Goal: Obtain resource: Download file/media

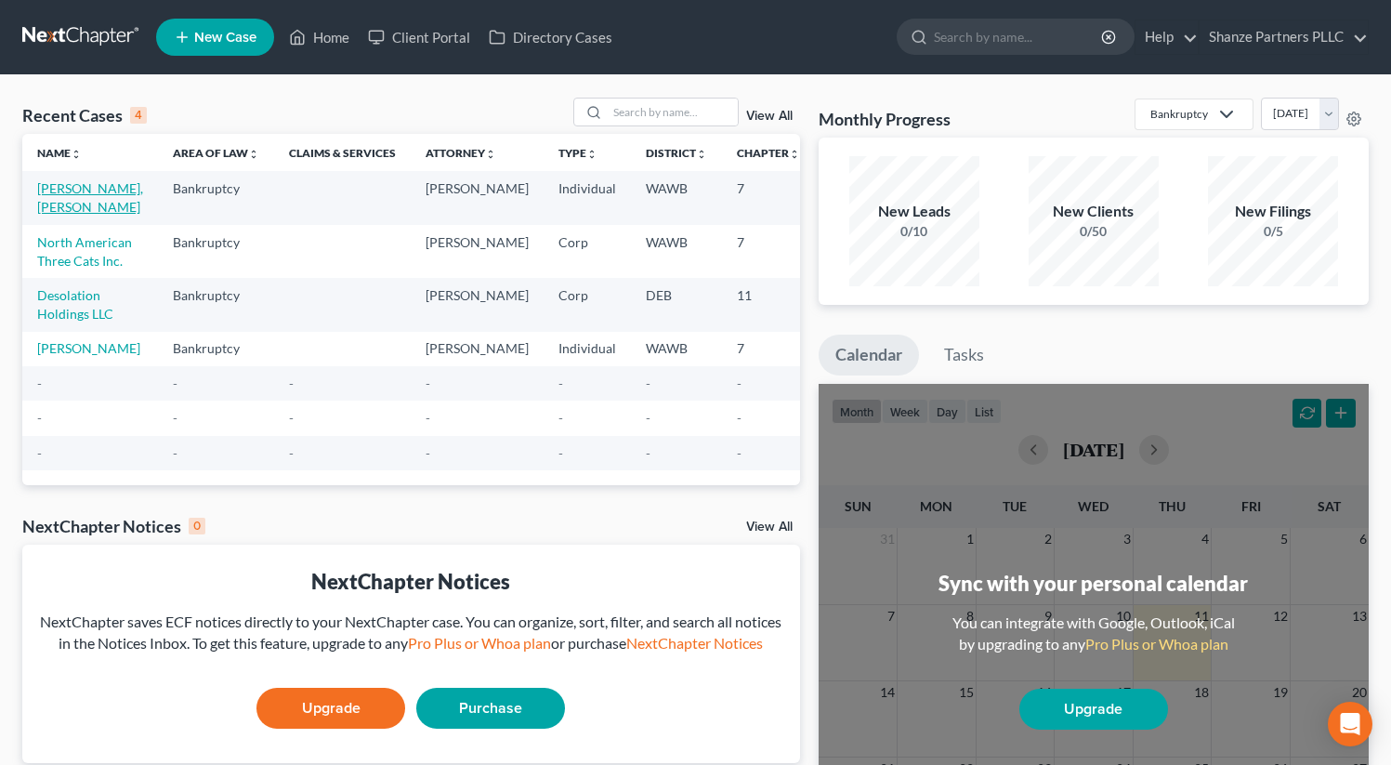
click at [93, 194] on link "[PERSON_NAME], [PERSON_NAME]" at bounding box center [90, 197] width 106 height 34
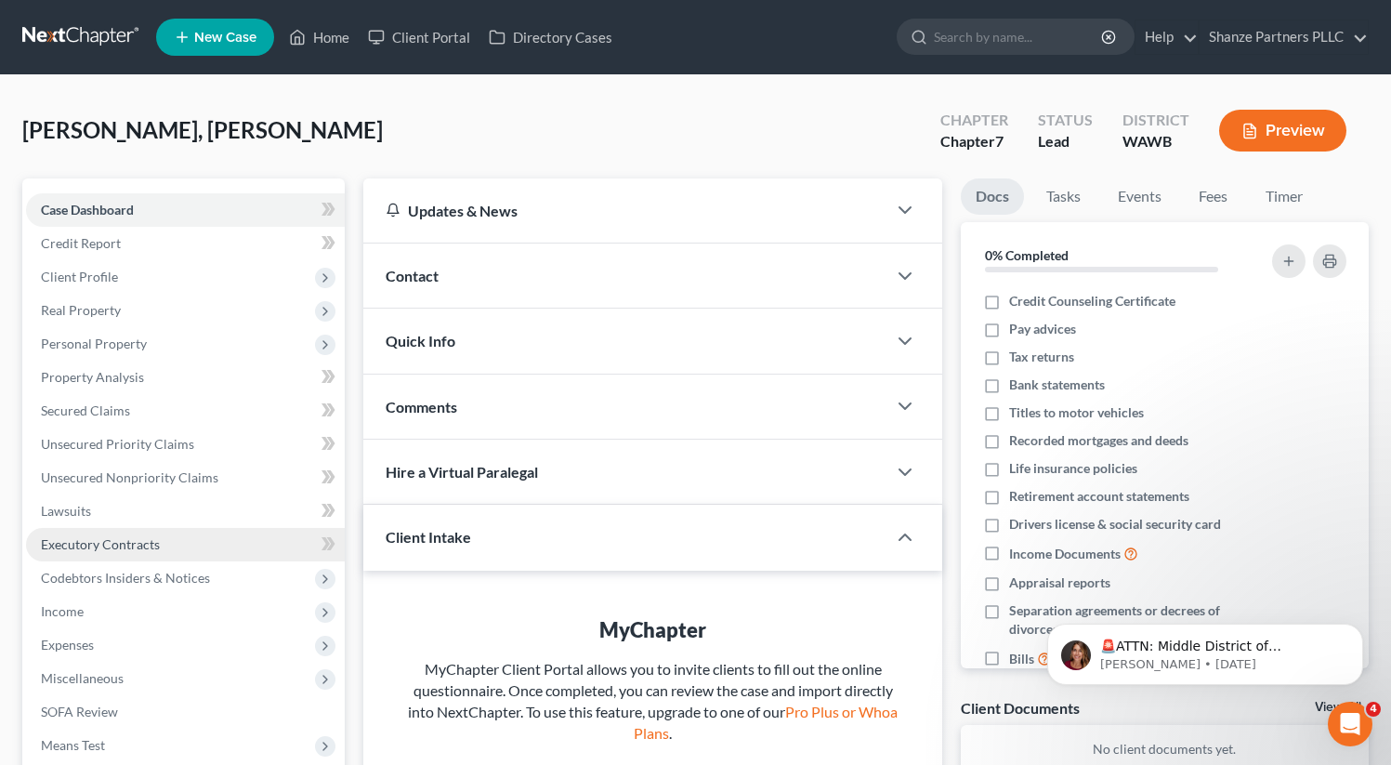
scroll to position [234, 0]
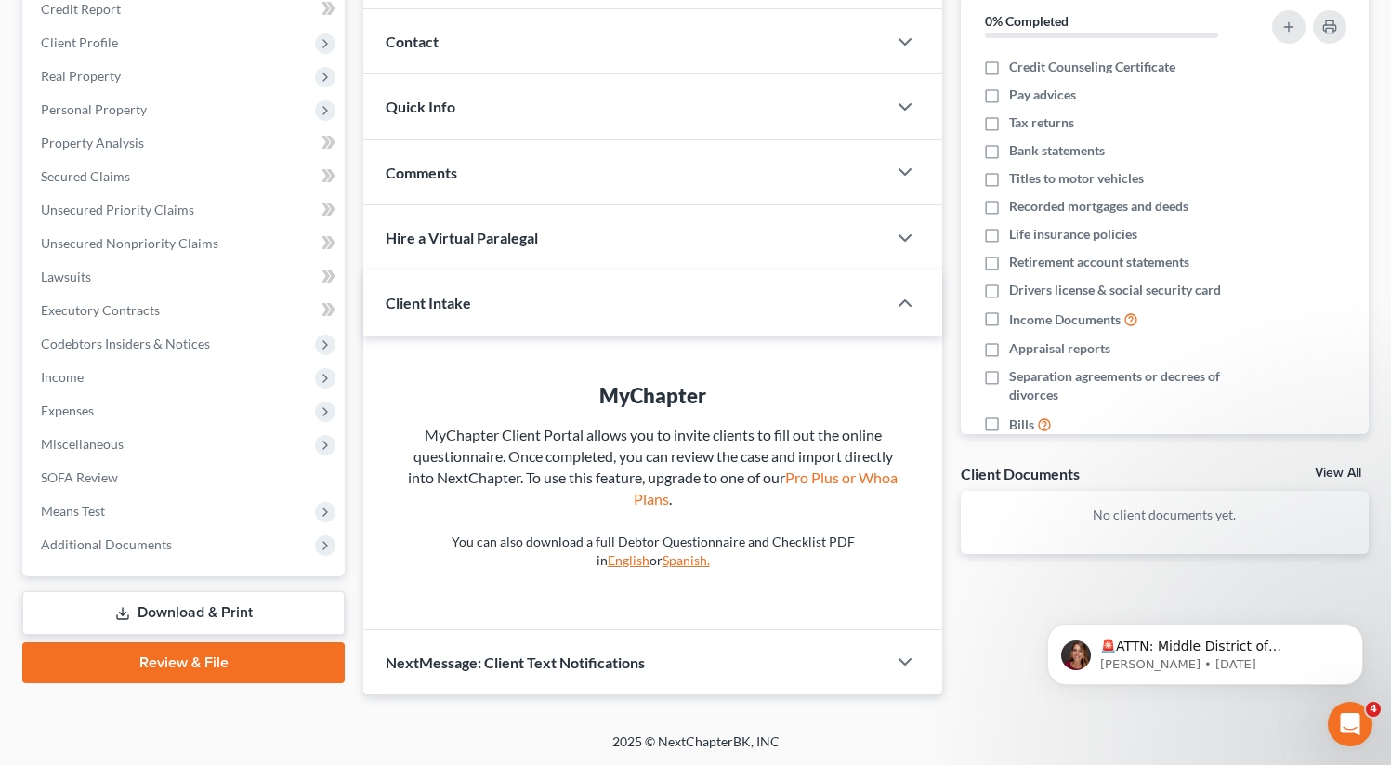
click at [173, 614] on link "Download & Print" at bounding box center [183, 613] width 323 height 44
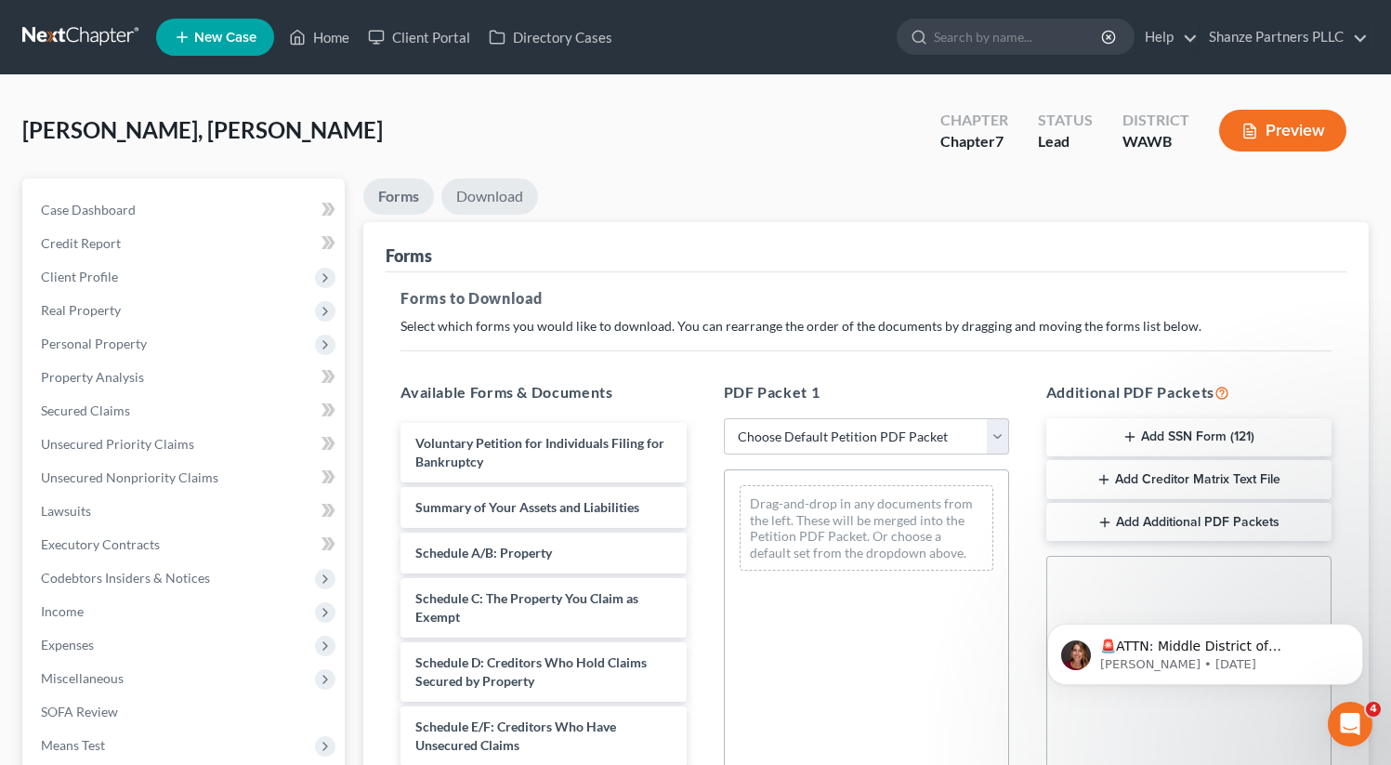
click at [519, 209] on link "Download" at bounding box center [490, 196] width 97 height 36
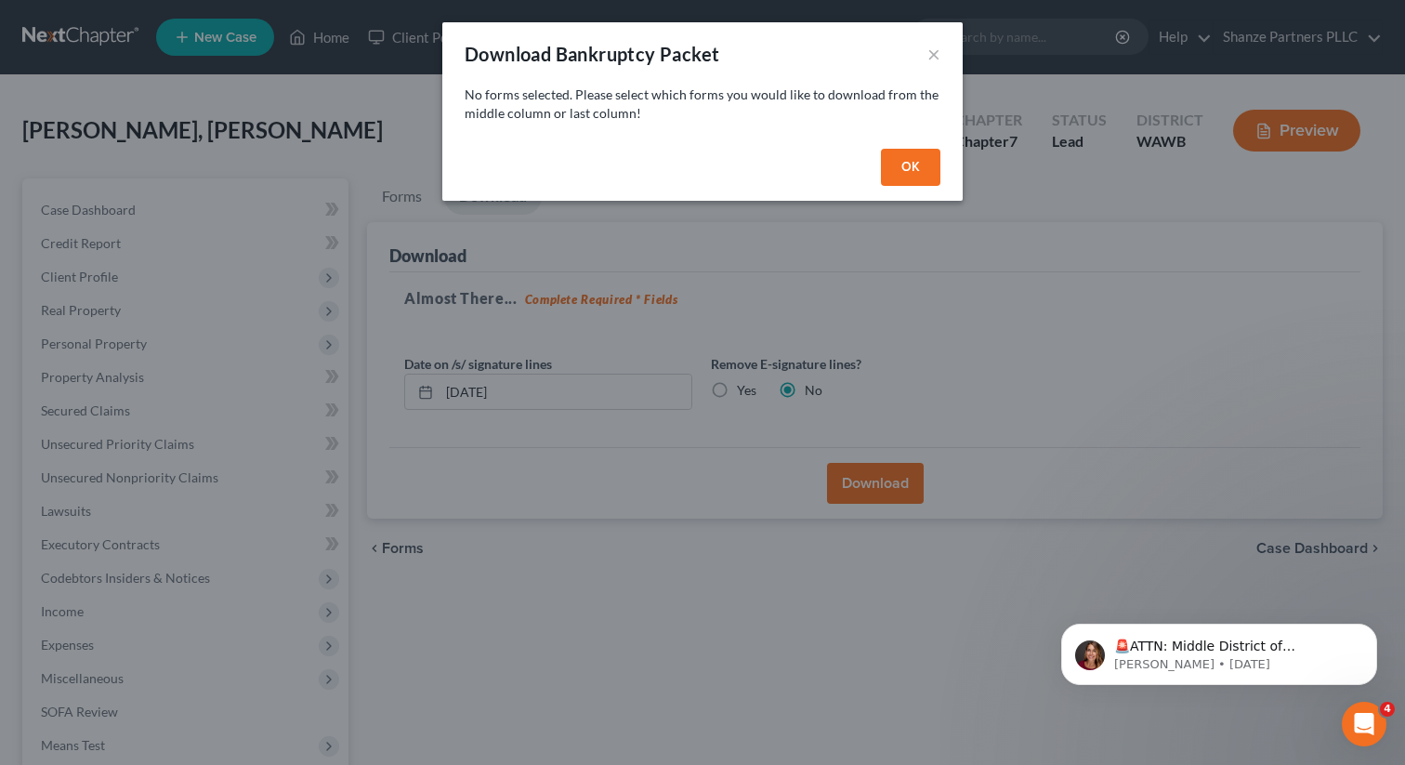
click at [892, 163] on button "OK" at bounding box center [910, 167] width 59 height 37
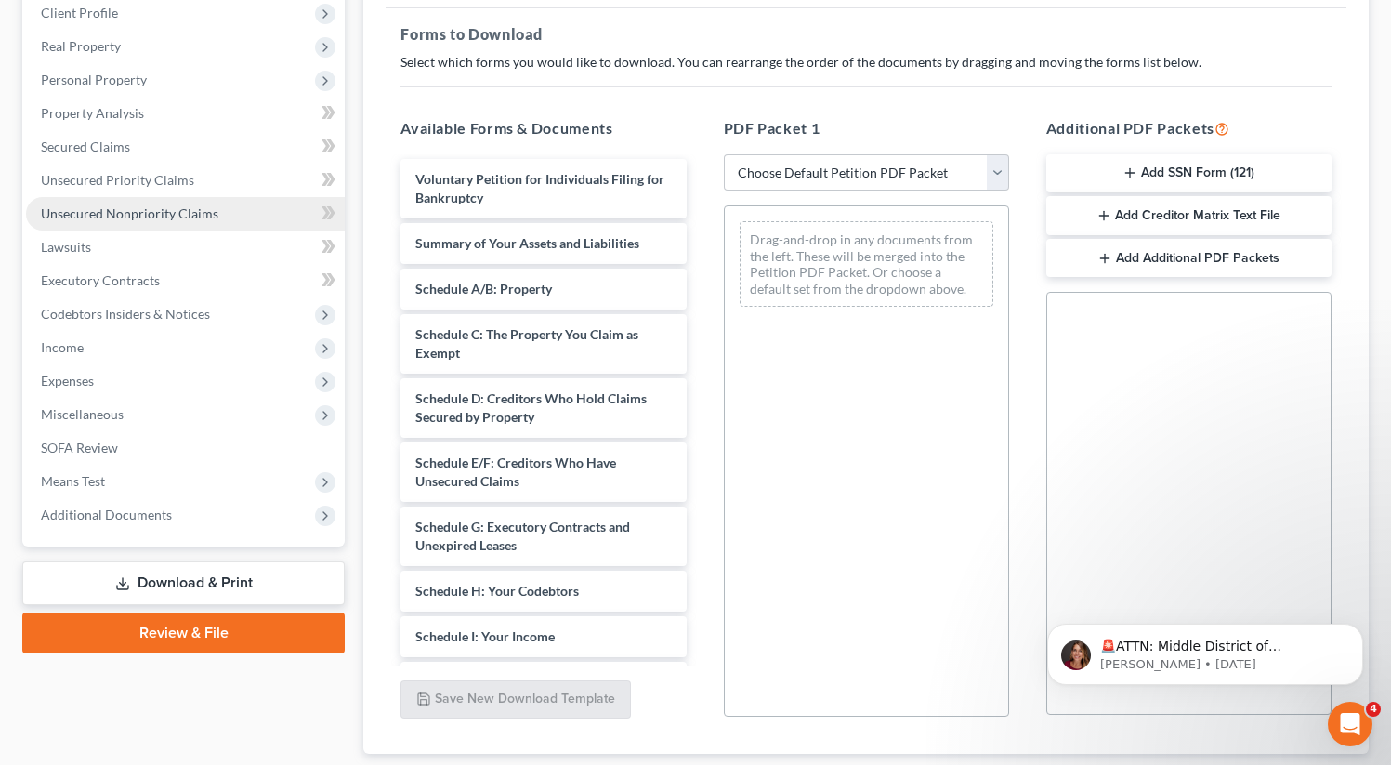
scroll to position [382, 0]
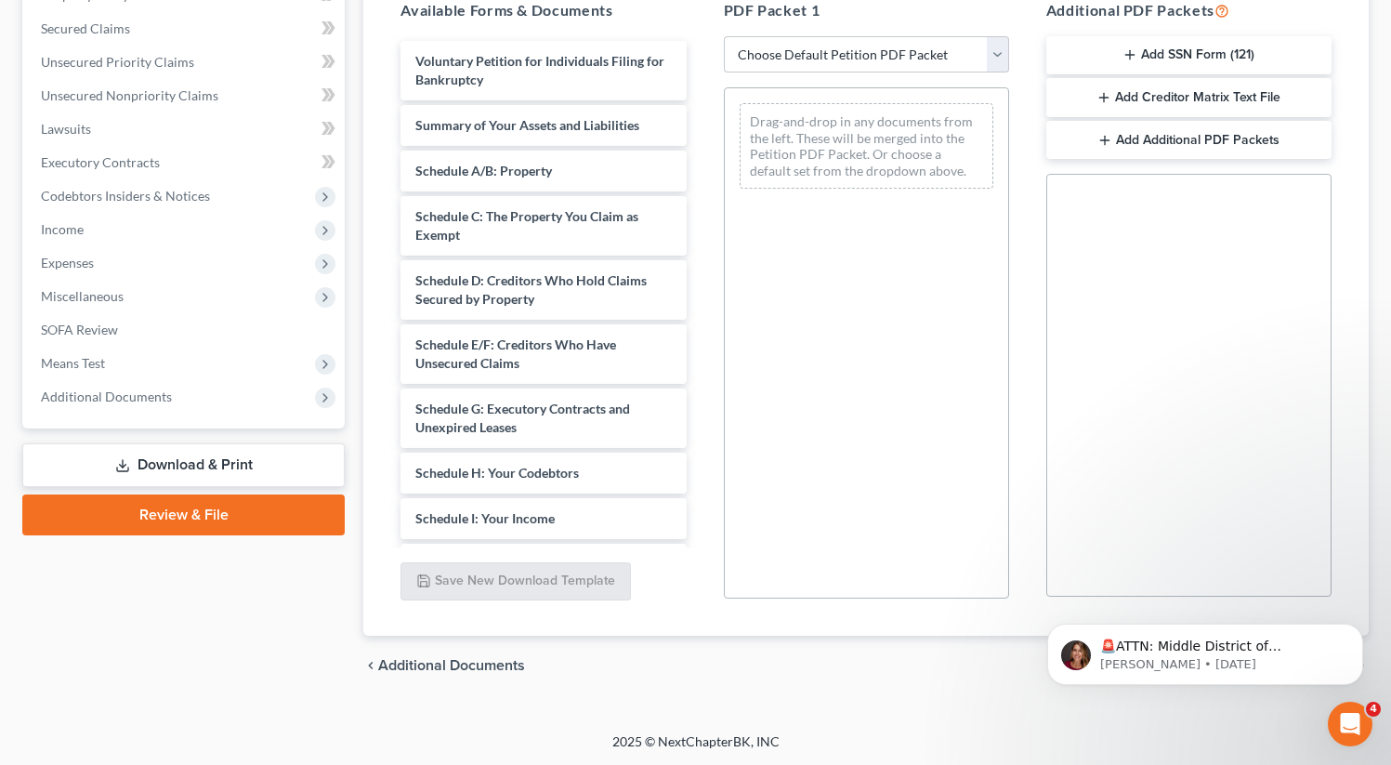
click at [208, 469] on link "Download & Print" at bounding box center [183, 465] width 323 height 44
click at [284, 572] on div "Case Dashboard Payments Invoices Payments Payments Credit Report Client Profile" at bounding box center [183, 246] width 341 height 900
click at [288, 466] on link "Download & Print" at bounding box center [183, 465] width 323 height 44
click at [247, 471] on link "Download & Print" at bounding box center [183, 465] width 323 height 44
click at [236, 466] on link "Download & Print" at bounding box center [183, 465] width 323 height 44
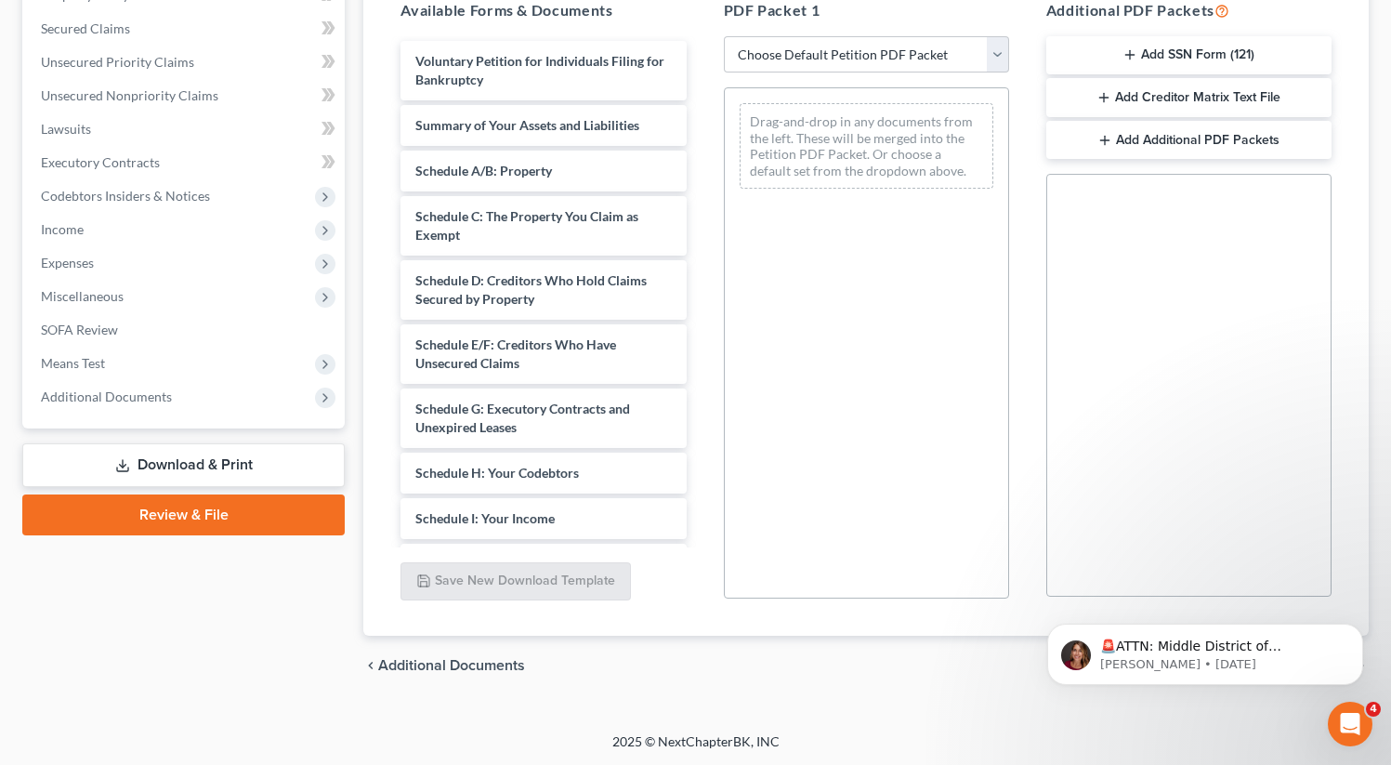
click at [288, 581] on div "Case Dashboard Payments Invoices Payments Payments Credit Report Client Profile" at bounding box center [183, 246] width 341 height 900
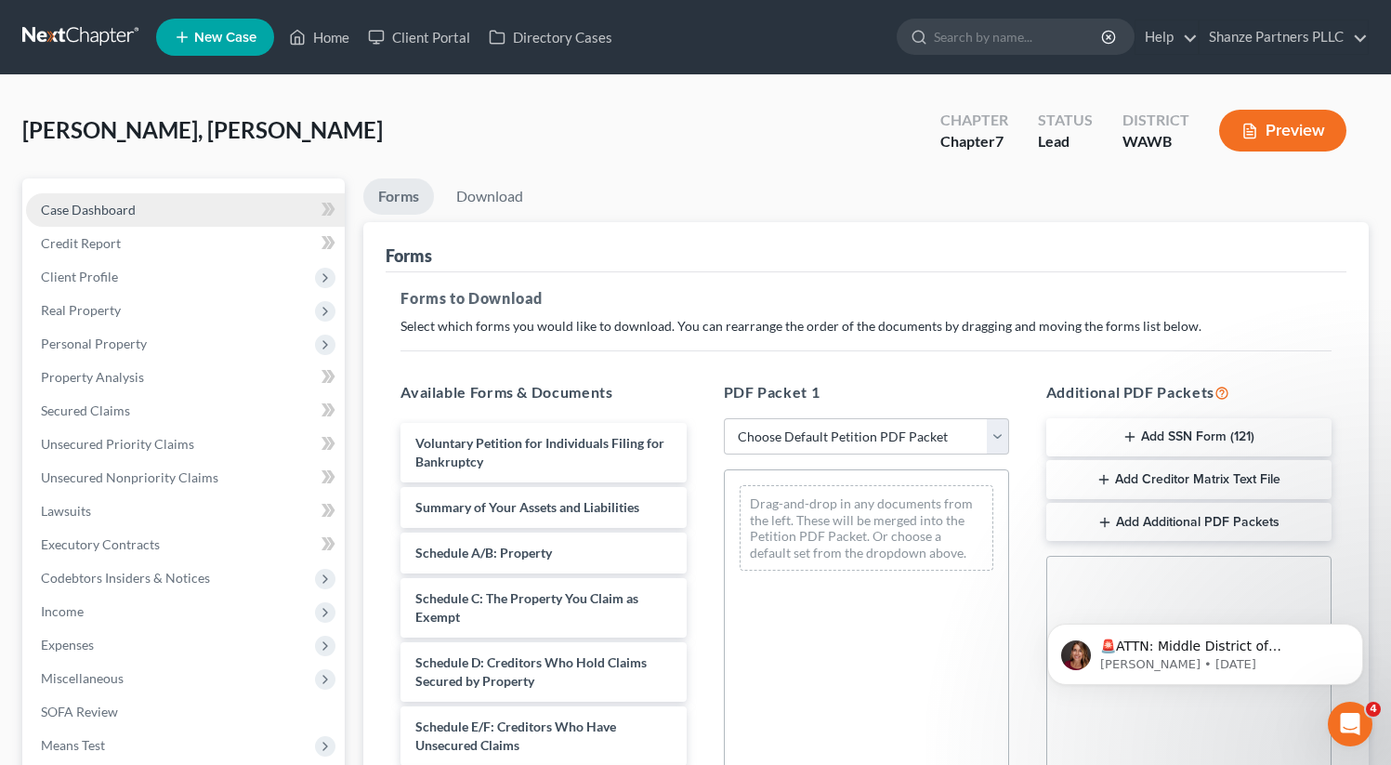
click at [167, 215] on link "Case Dashboard" at bounding box center [185, 209] width 319 height 33
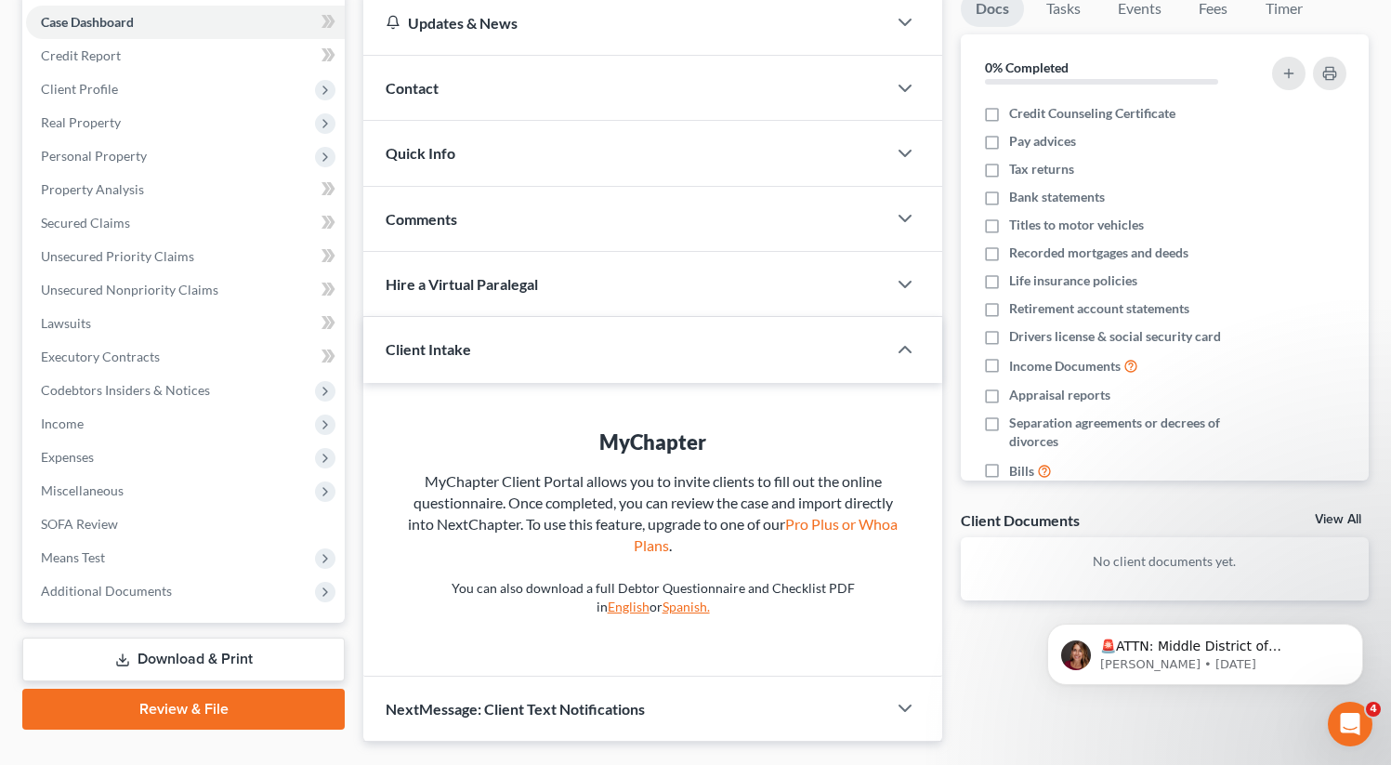
scroll to position [234, 0]
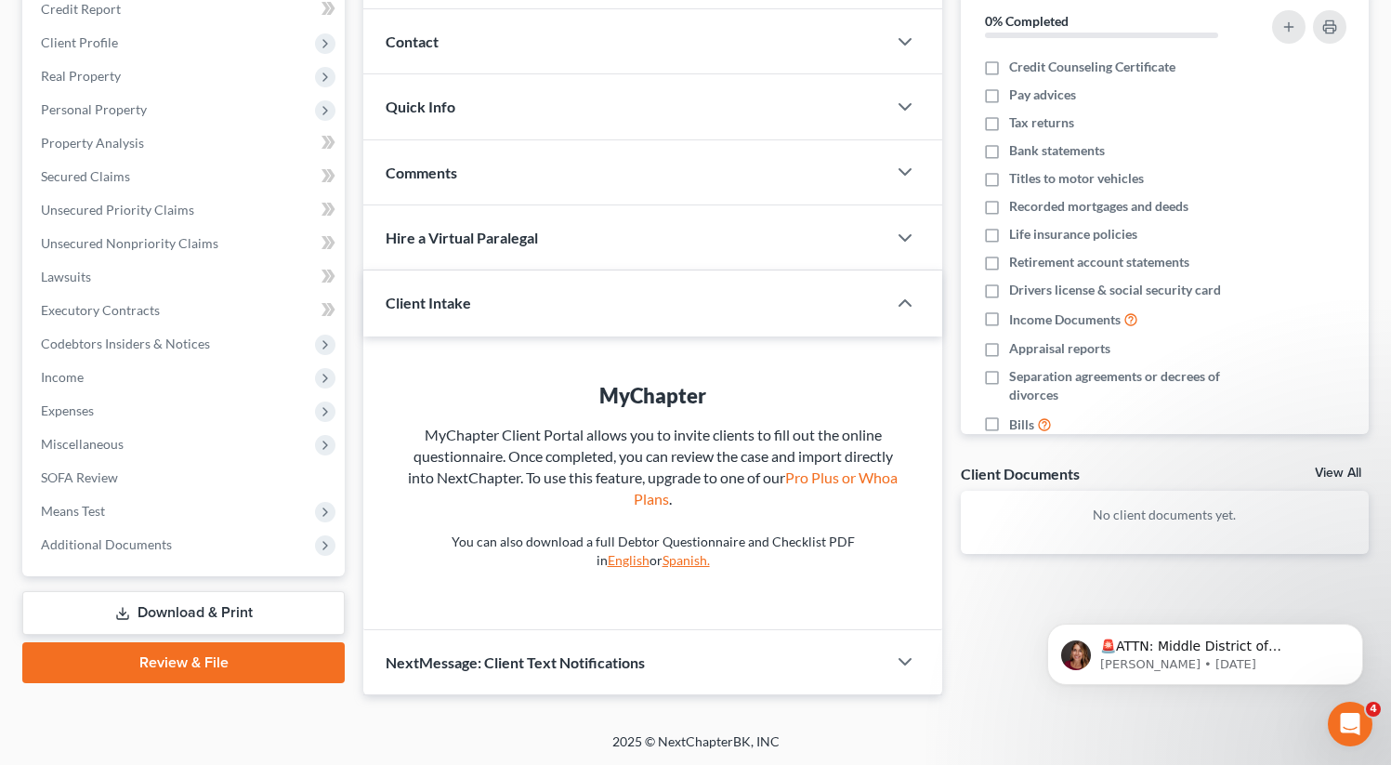
click at [242, 603] on link "Download & Print" at bounding box center [183, 613] width 323 height 44
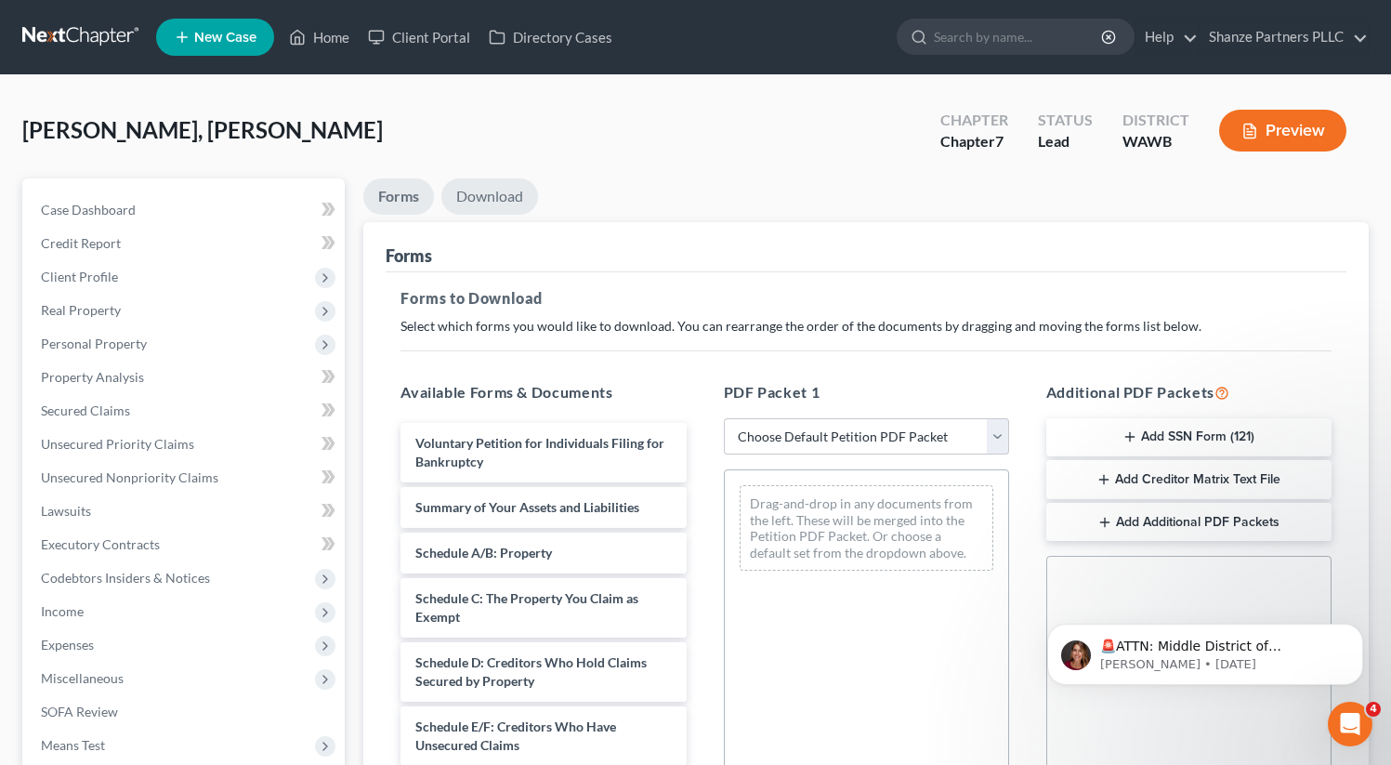
click at [493, 191] on link "Download" at bounding box center [490, 196] width 97 height 36
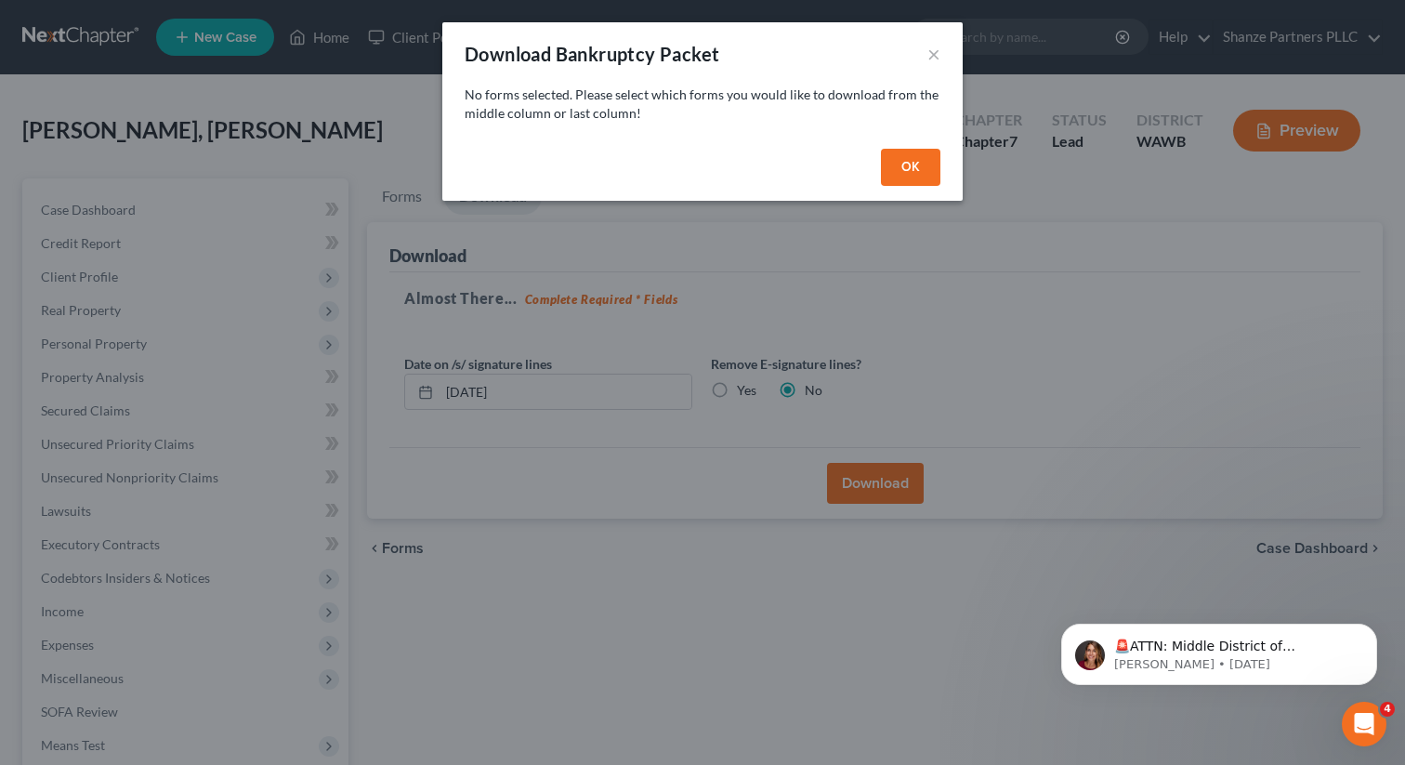
click at [916, 166] on button "OK" at bounding box center [910, 167] width 59 height 37
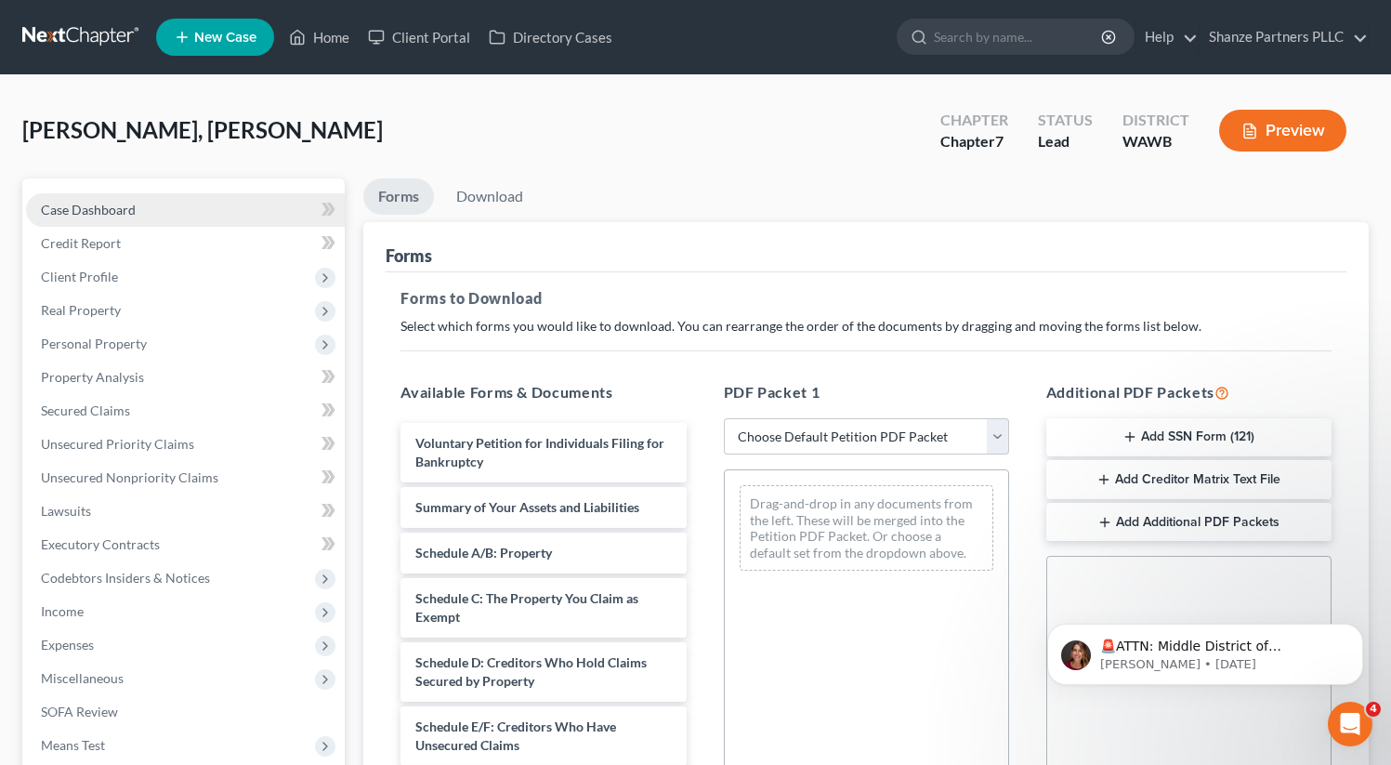
click at [154, 209] on link "Case Dashboard" at bounding box center [185, 209] width 319 height 33
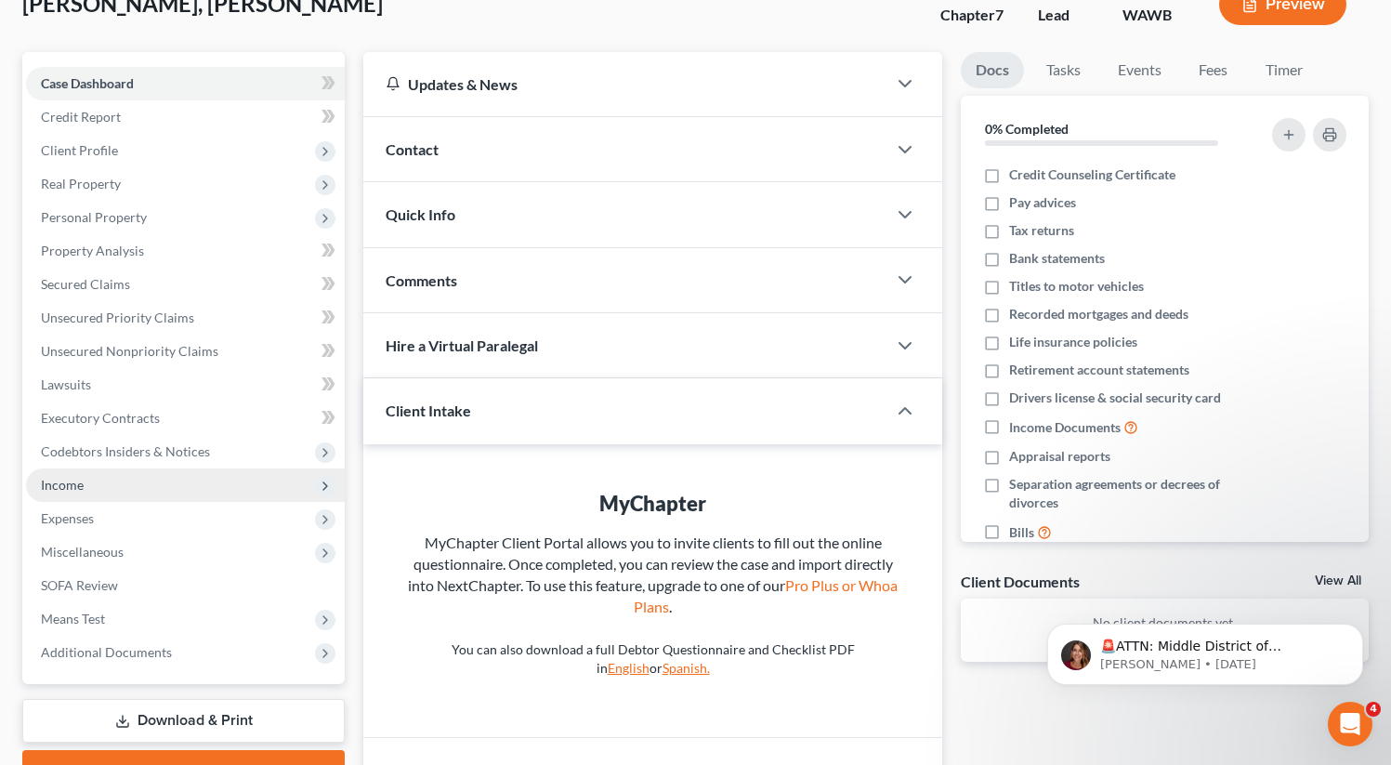
scroll to position [234, 0]
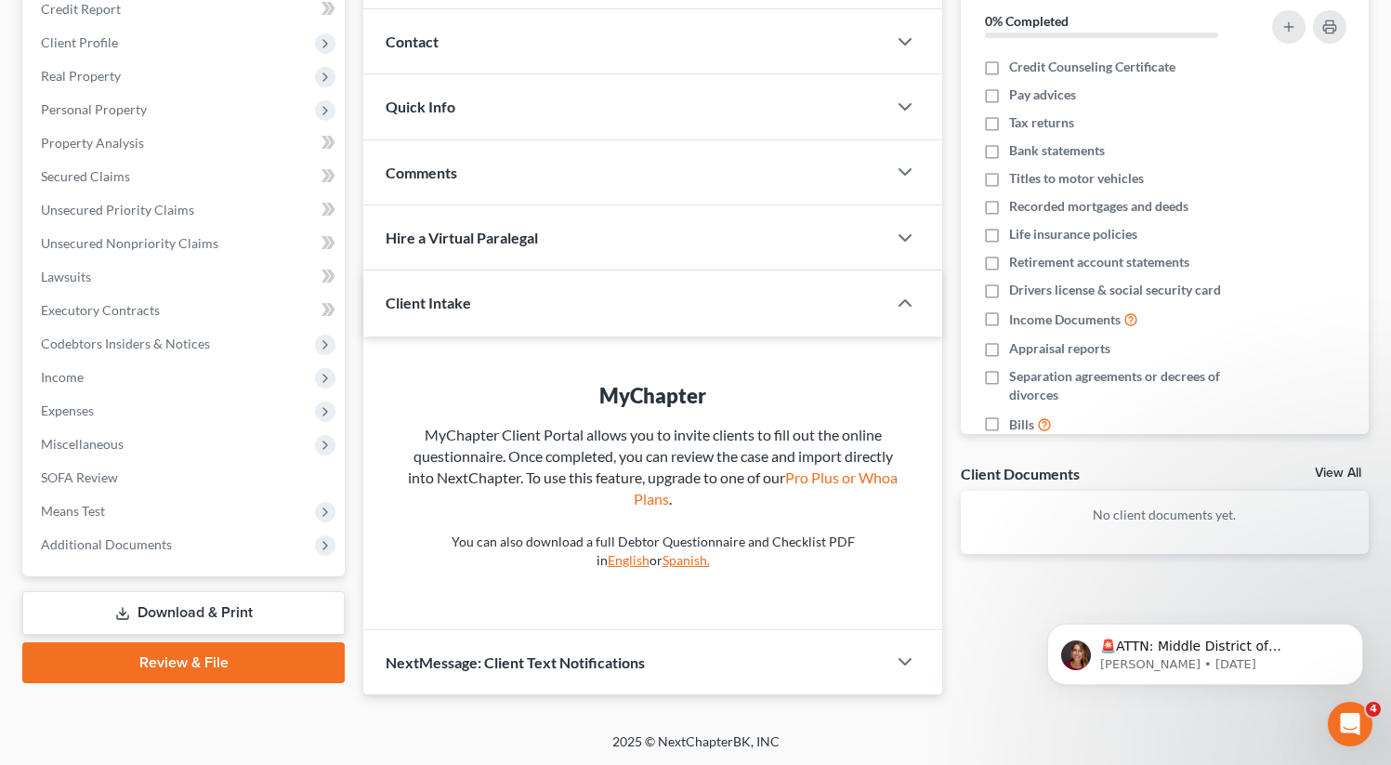
click at [214, 661] on link "Review & File" at bounding box center [183, 662] width 323 height 41
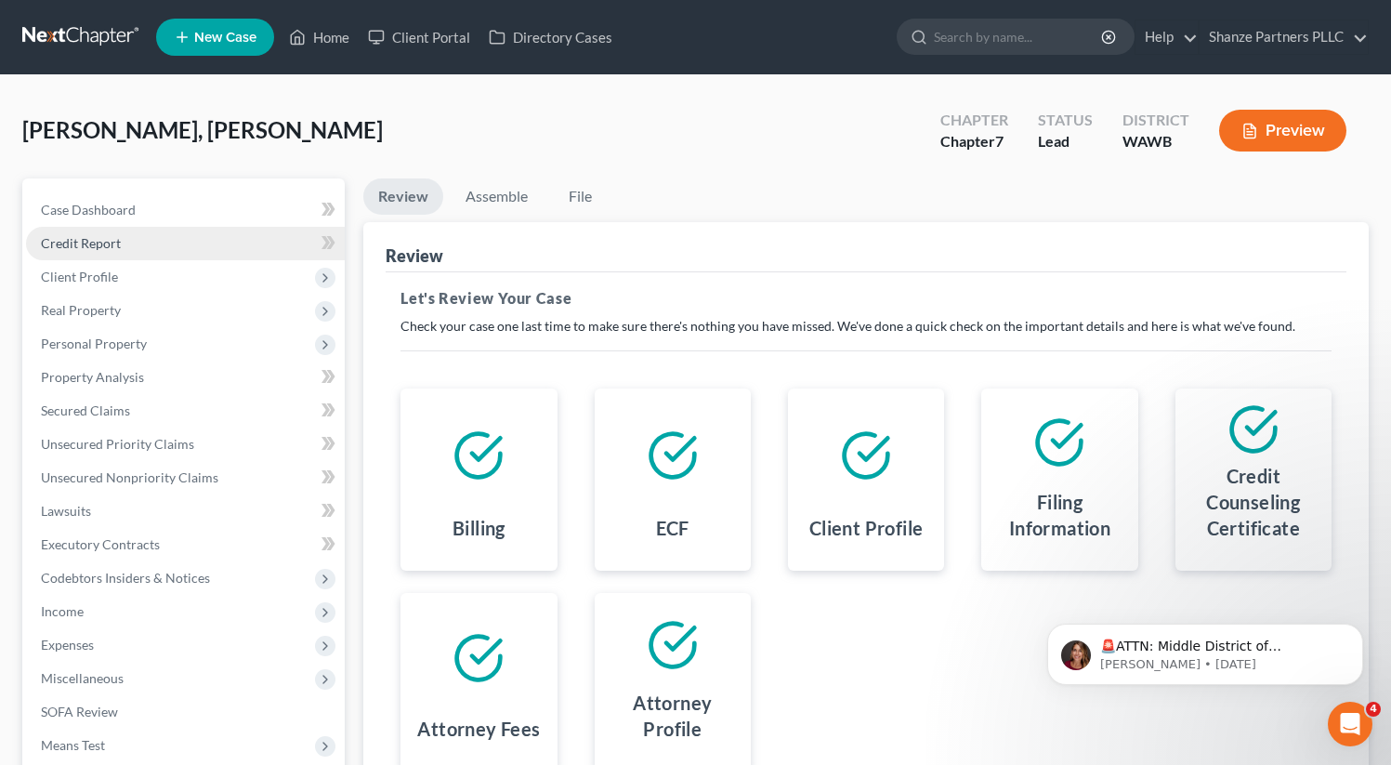
click at [119, 244] on link "Credit Report" at bounding box center [185, 243] width 319 height 33
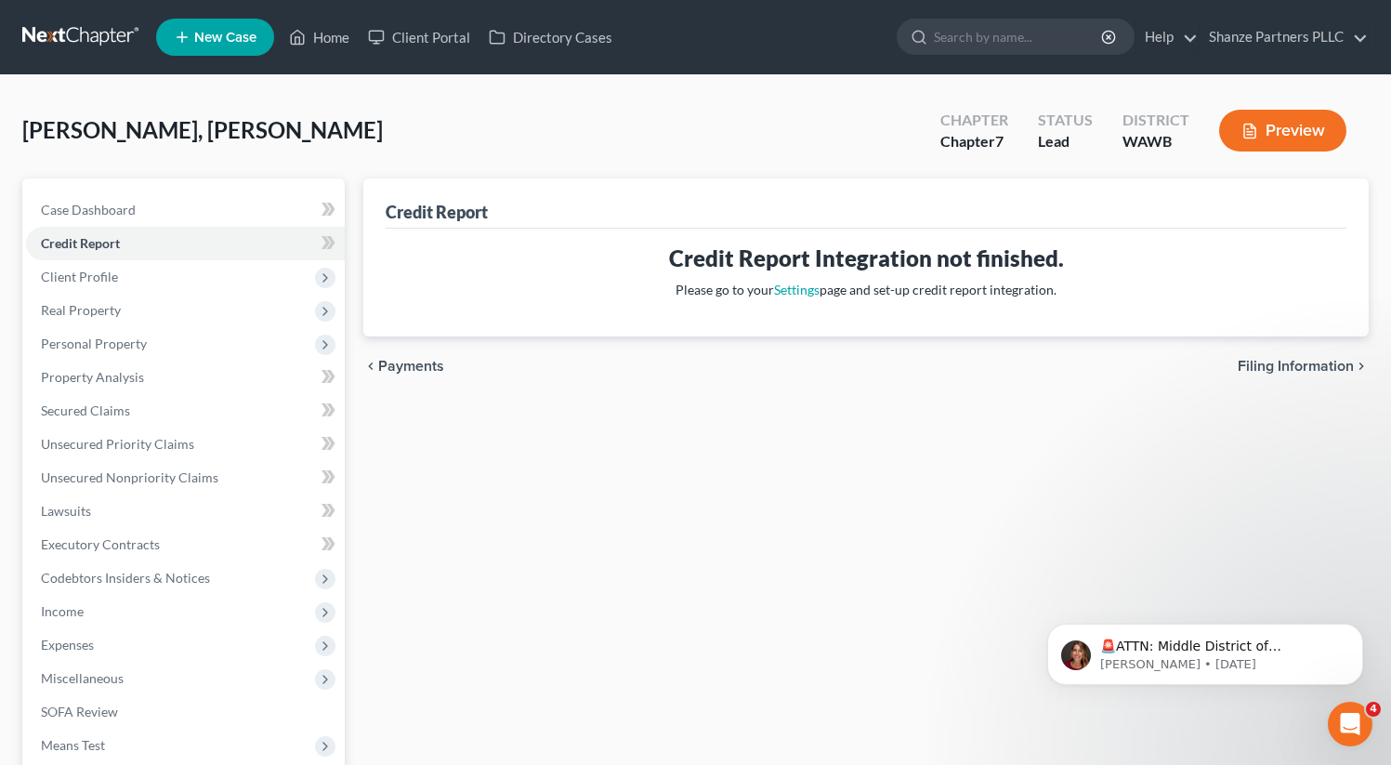
click at [1270, 125] on button "Preview" at bounding box center [1283, 131] width 127 height 42
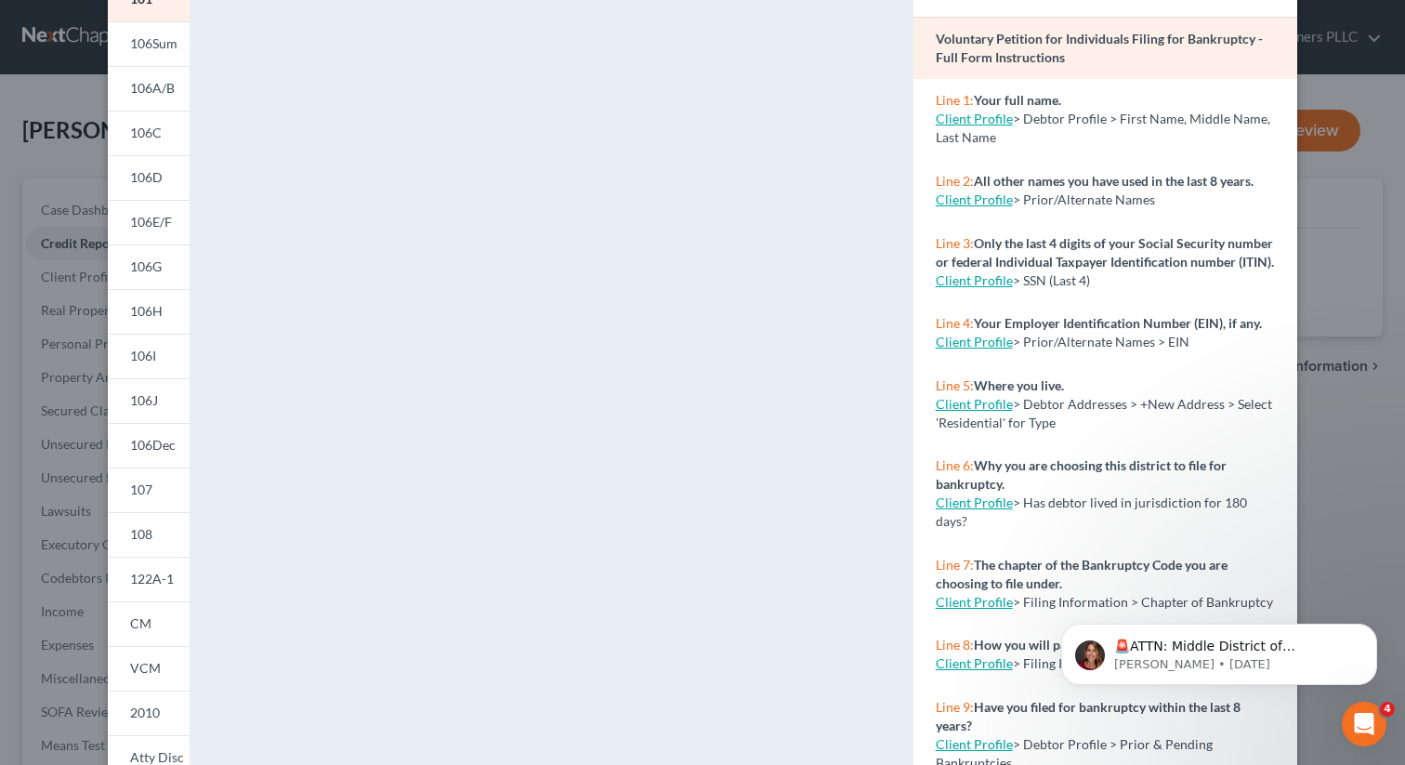
scroll to position [283, 0]
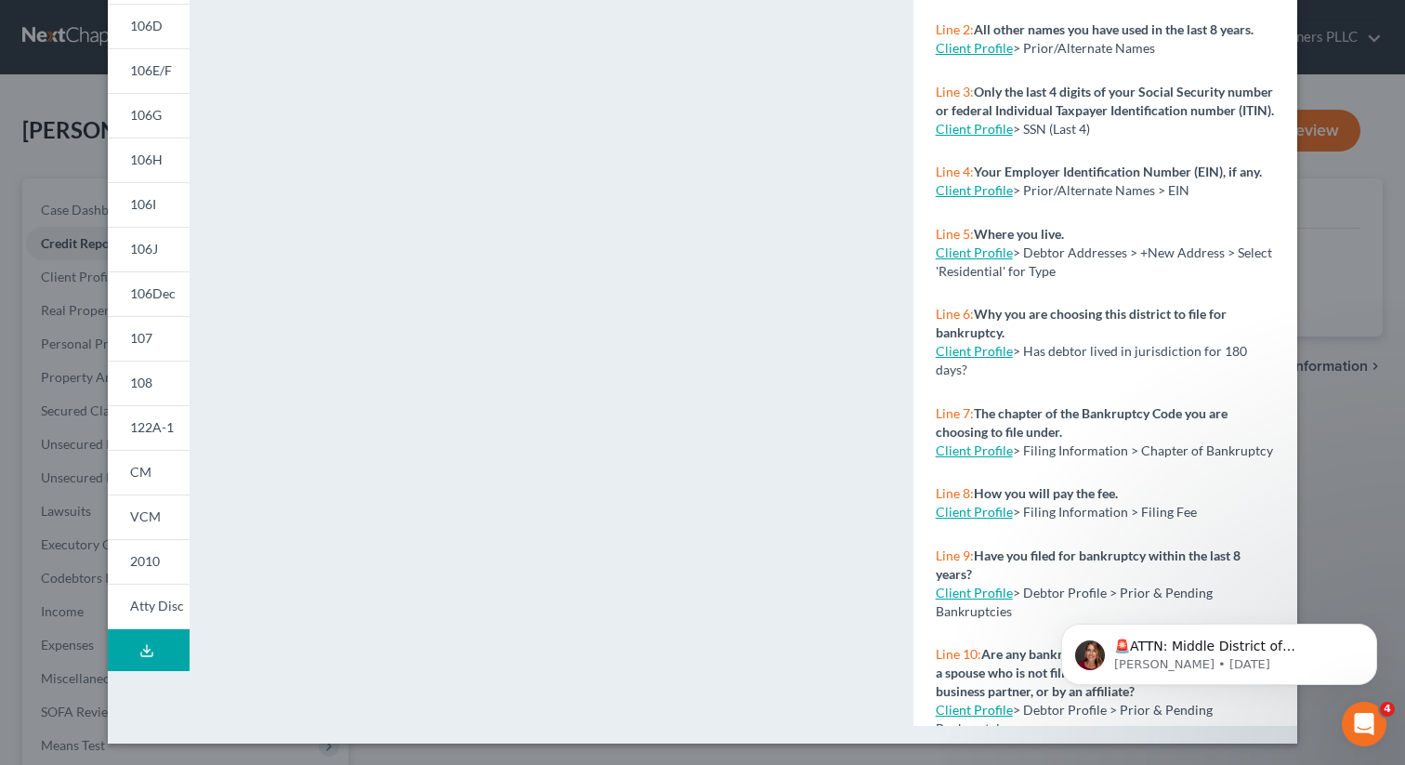
click at [139, 653] on icon at bounding box center [146, 650] width 15 height 15
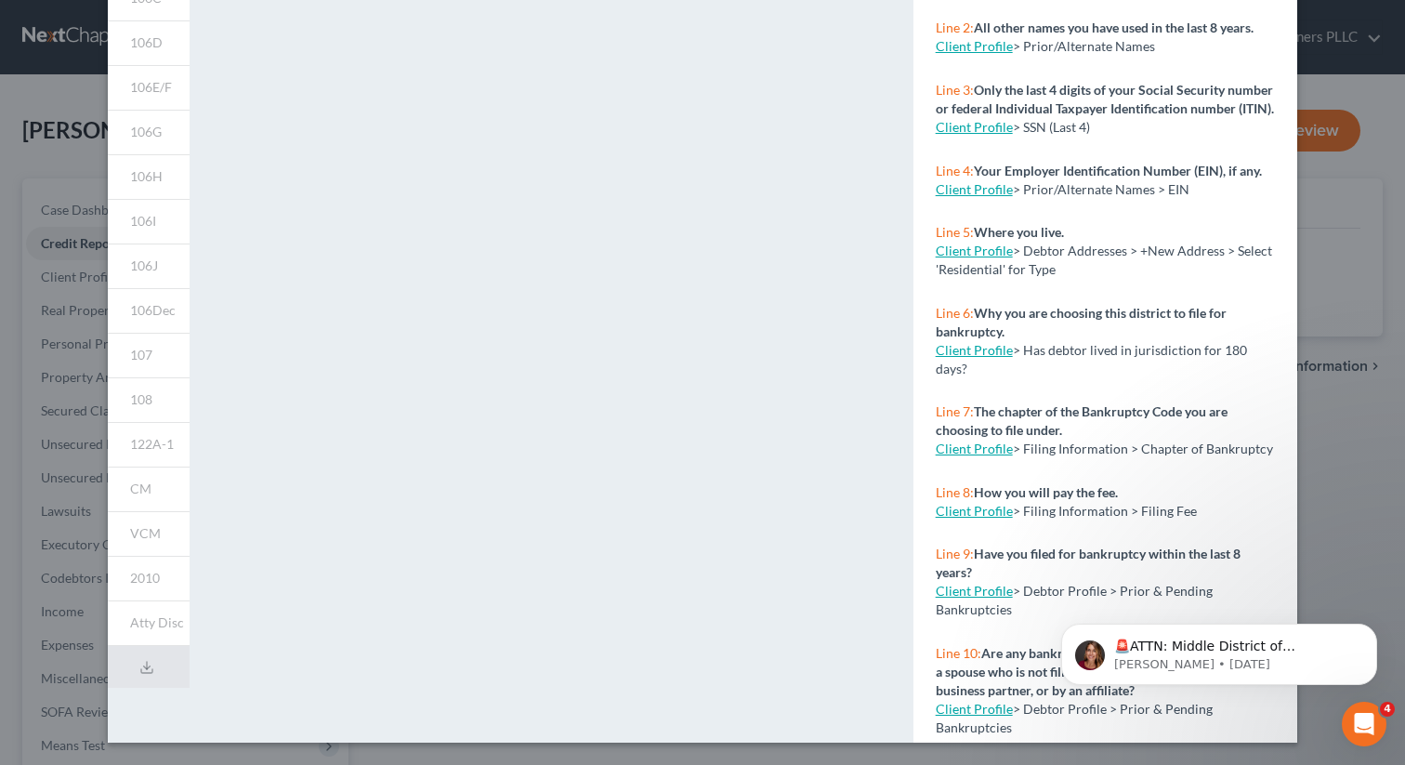
scroll to position [13, 0]
